Goal: Task Accomplishment & Management: Manage account settings

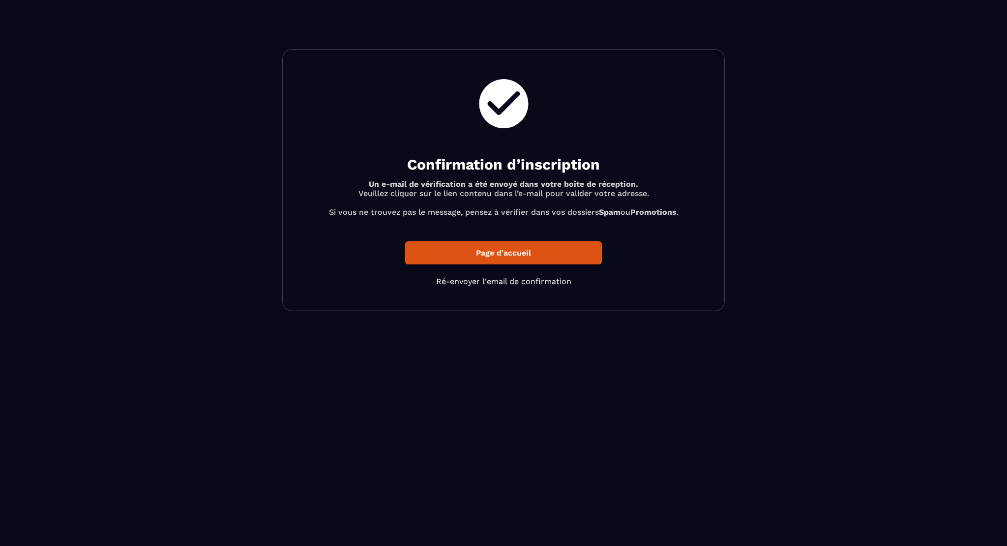
click at [577, 255] on p "Page d'accueil" at bounding box center [503, 252] width 197 height 23
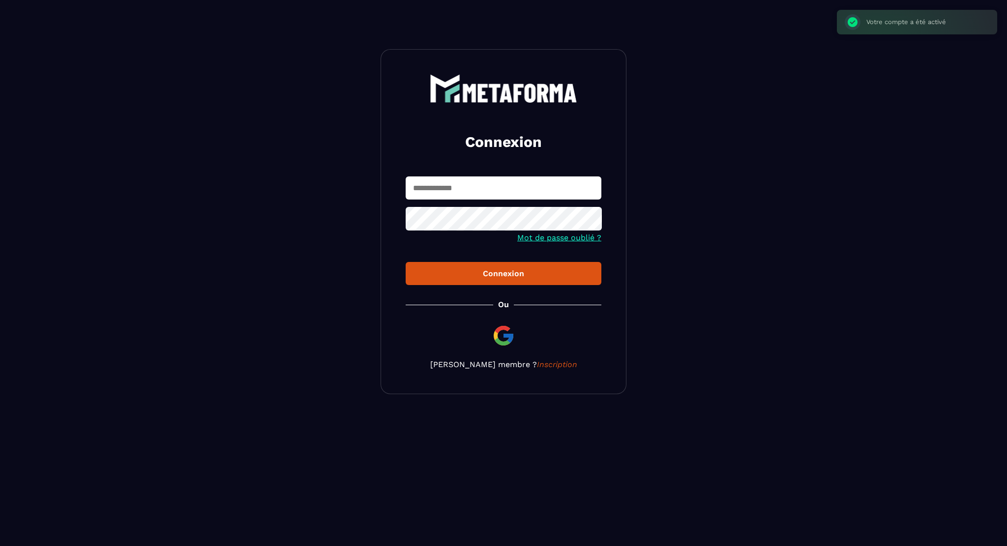
click at [498, 200] on input "text" at bounding box center [504, 188] width 196 height 23
type input "**********"
click at [406, 262] on button "Connexion" at bounding box center [504, 273] width 196 height 23
